Goal: Task Accomplishment & Management: Use online tool/utility

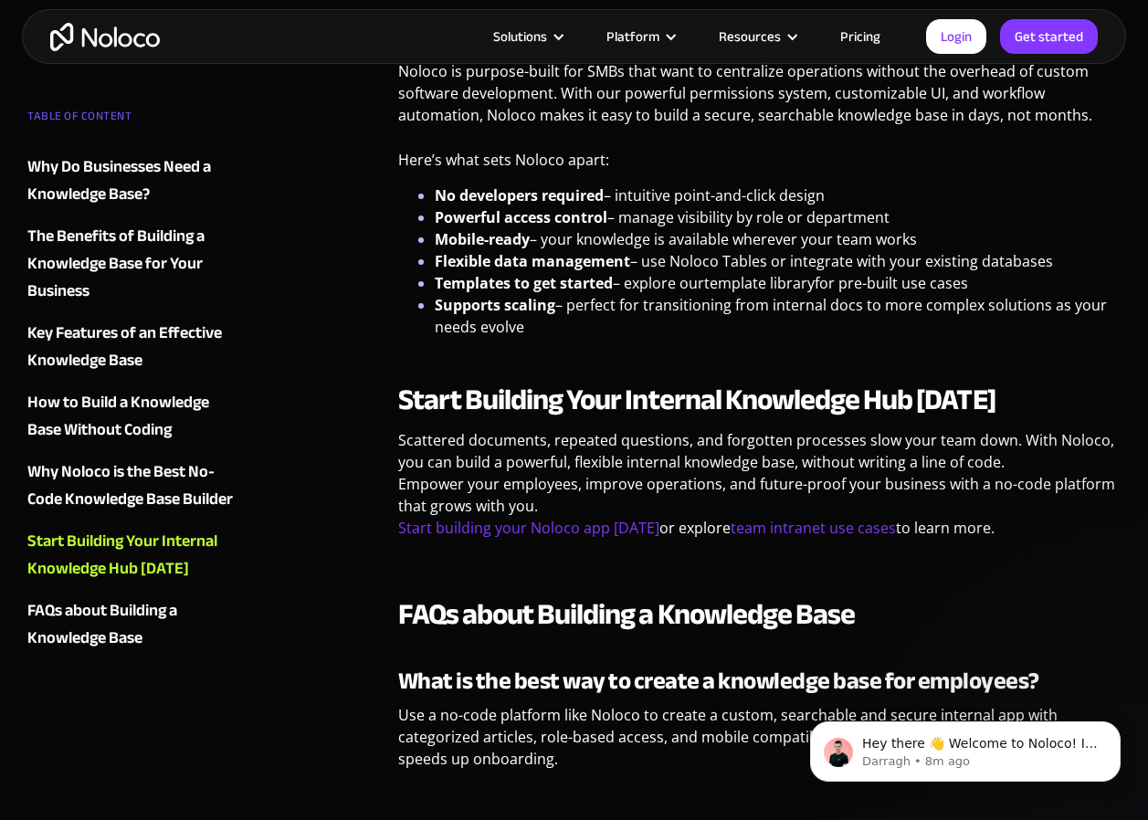
scroll to position [3927, 0]
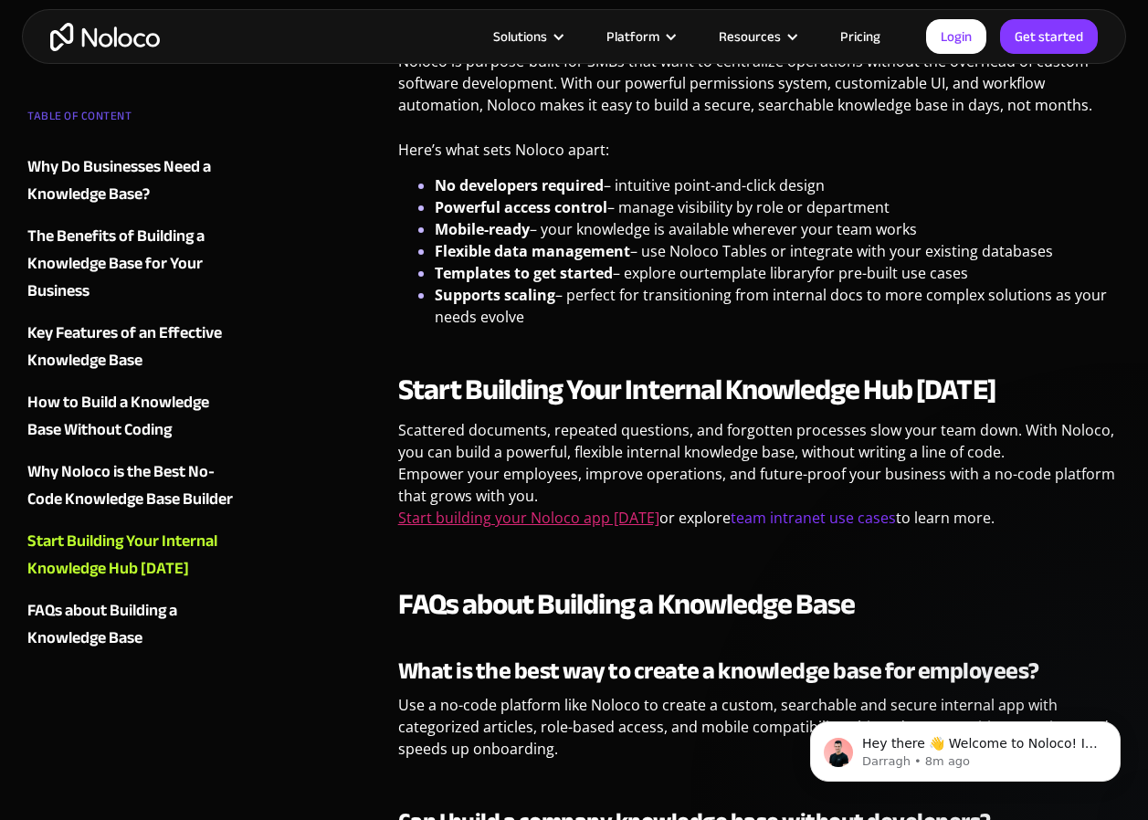
click at [541, 508] on link "Start building your Noloco app [DATE]" at bounding box center [528, 518] width 261 height 20
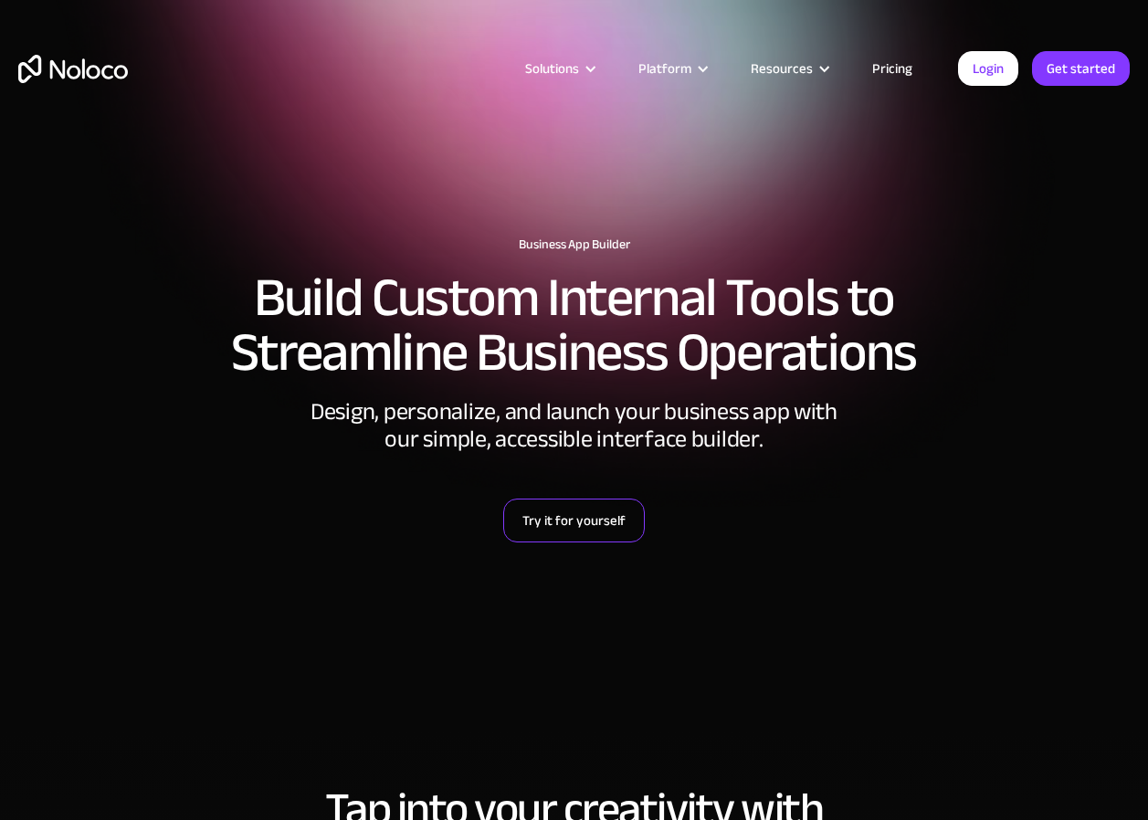
click at [631, 530] on link "Try it for yourself" at bounding box center [574, 521] width 142 height 44
